Goal: Find specific page/section: Find specific page/section

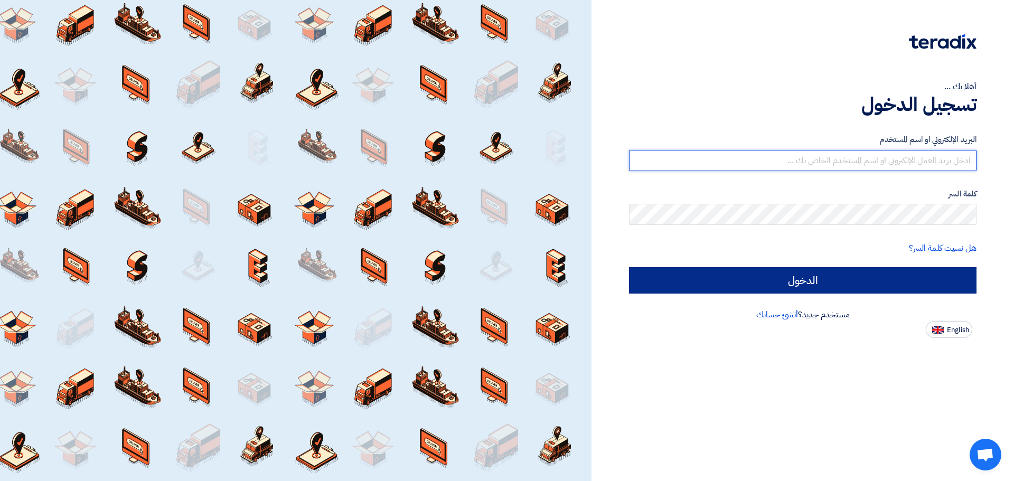
type input "[EMAIL_ADDRESS][DOMAIN_NAME]"
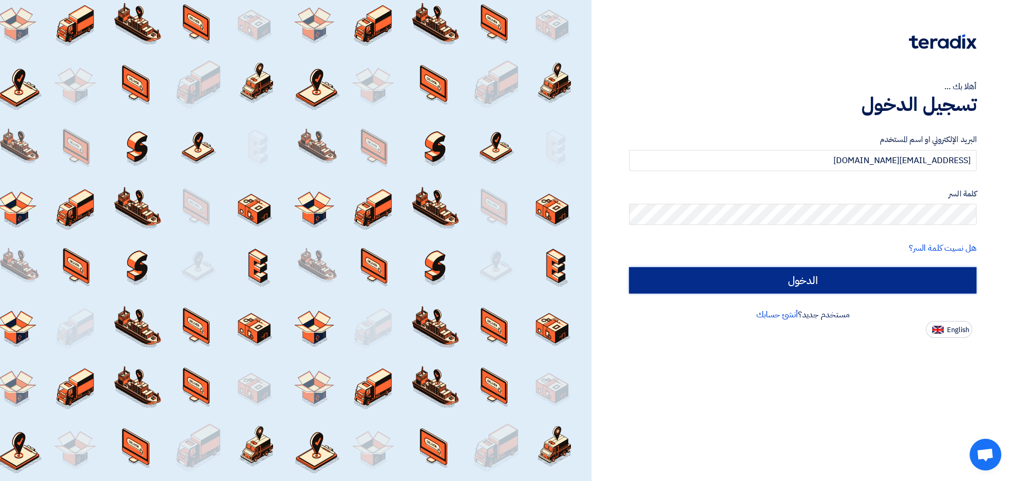
click at [812, 271] on input "الدخول" at bounding box center [802, 280] width 347 height 26
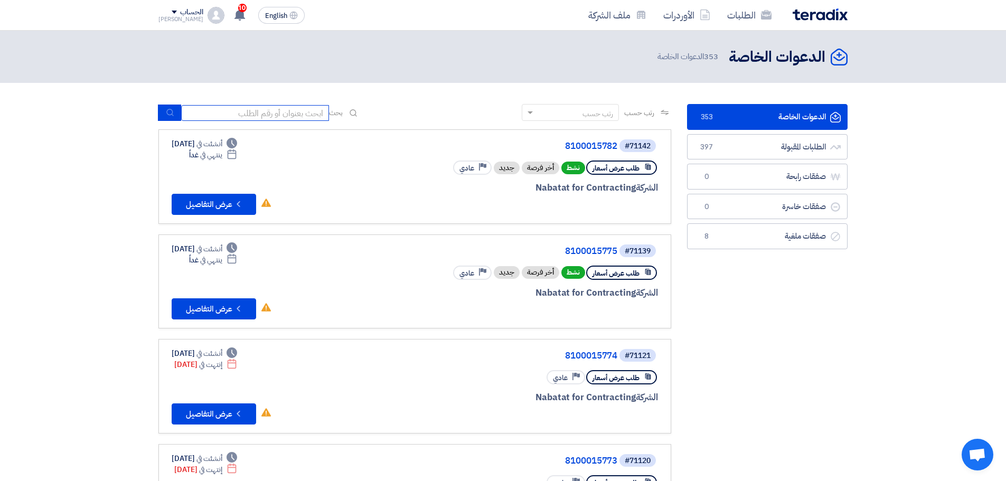
click at [209, 114] on input at bounding box center [255, 113] width 148 height 16
paste input "8100015782"
type input "8100015782"
click at [172, 117] on button "submit" at bounding box center [169, 113] width 23 height 16
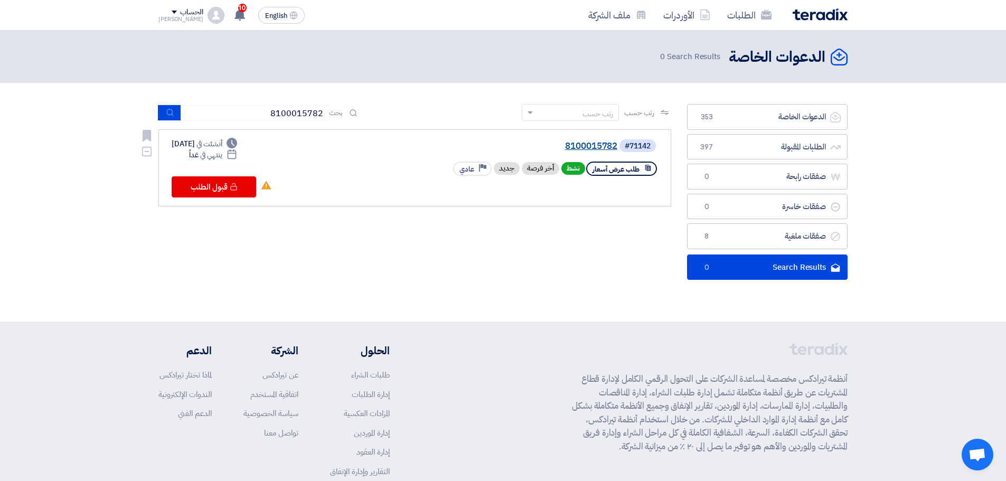
click at [588, 144] on link "8100015782" at bounding box center [511, 146] width 211 height 10
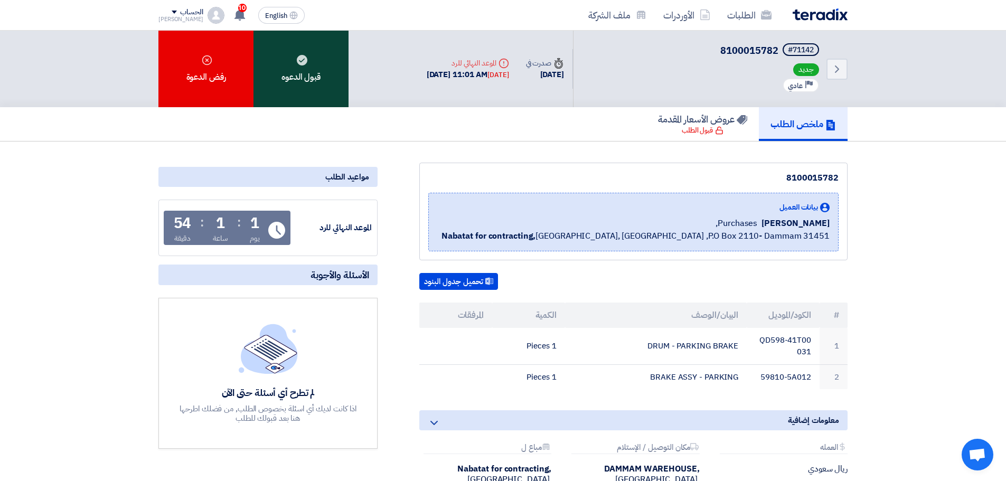
click at [306, 77] on div "قبول الدعوه" at bounding box center [300, 69] width 95 height 77
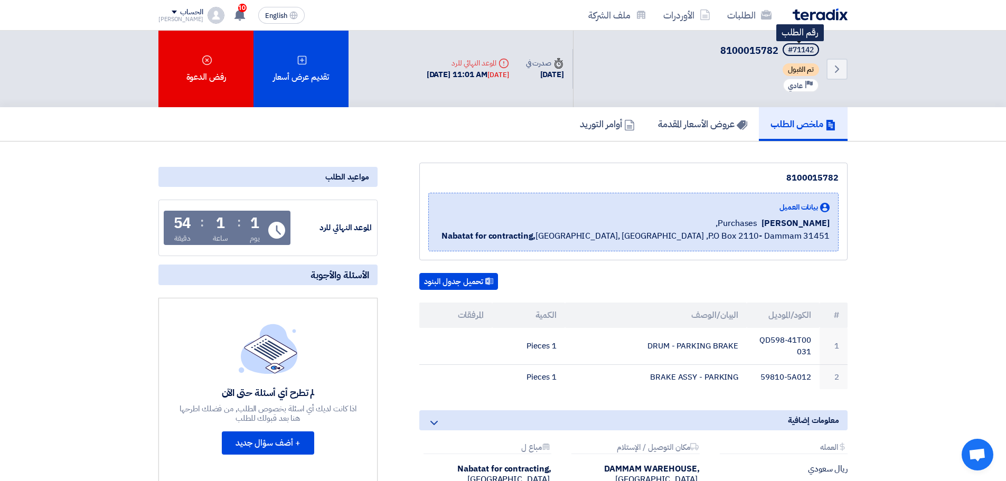
click at [810, 47] on div "#71142" at bounding box center [801, 49] width 26 height 7
copy div "71142"
click at [840, 64] on icon "Back" at bounding box center [836, 69] width 13 height 13
